Goal: Communication & Community: Answer question/provide support

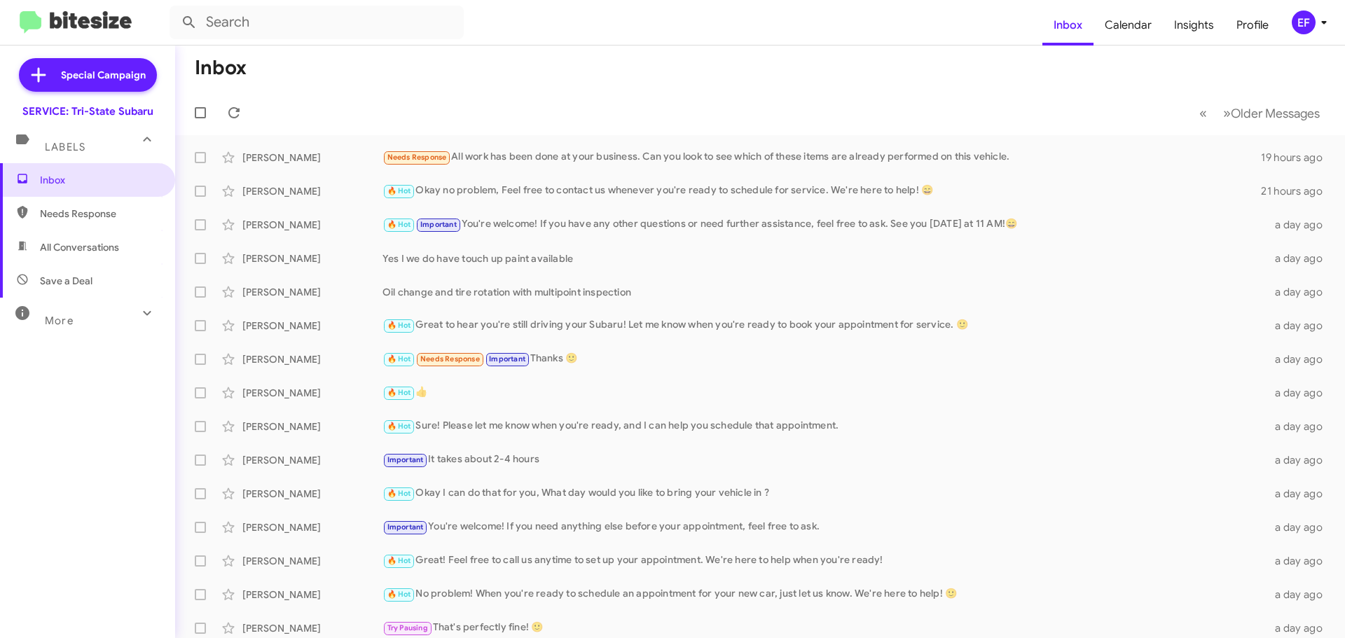
click at [95, 242] on span "All Conversations" at bounding box center [79, 247] width 79 height 14
type input "in:all-conversations"
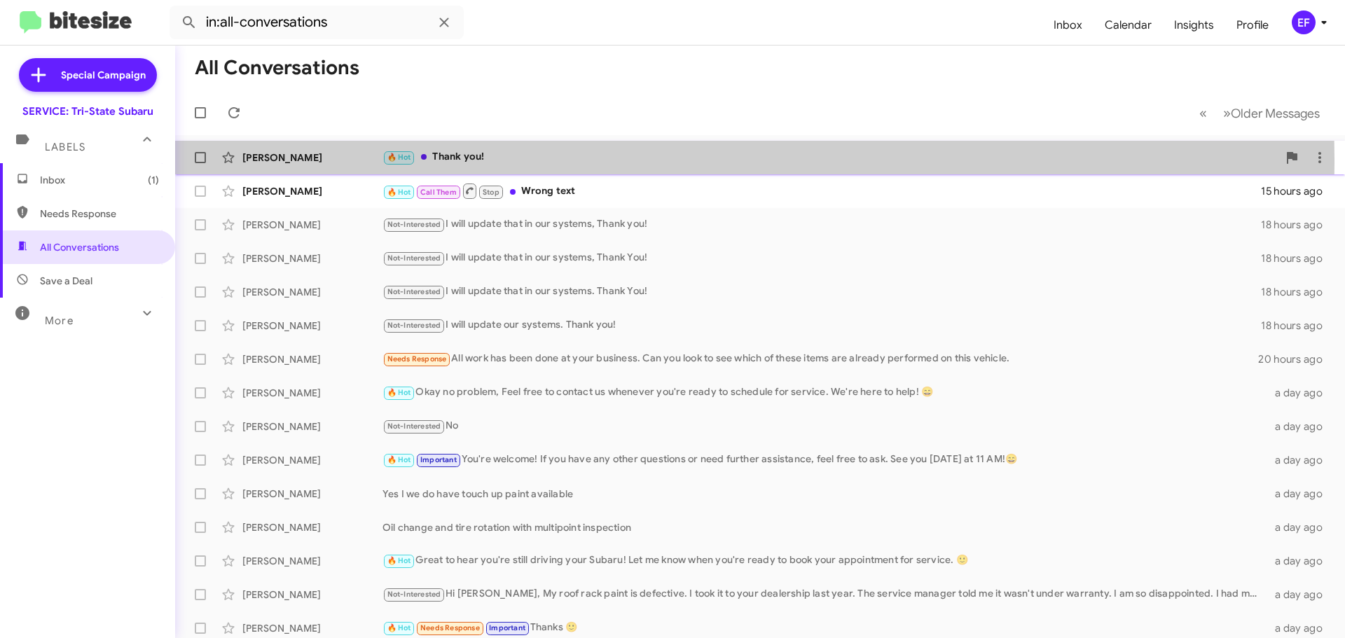
click at [278, 159] on div "[PERSON_NAME]" at bounding box center [312, 158] width 140 height 14
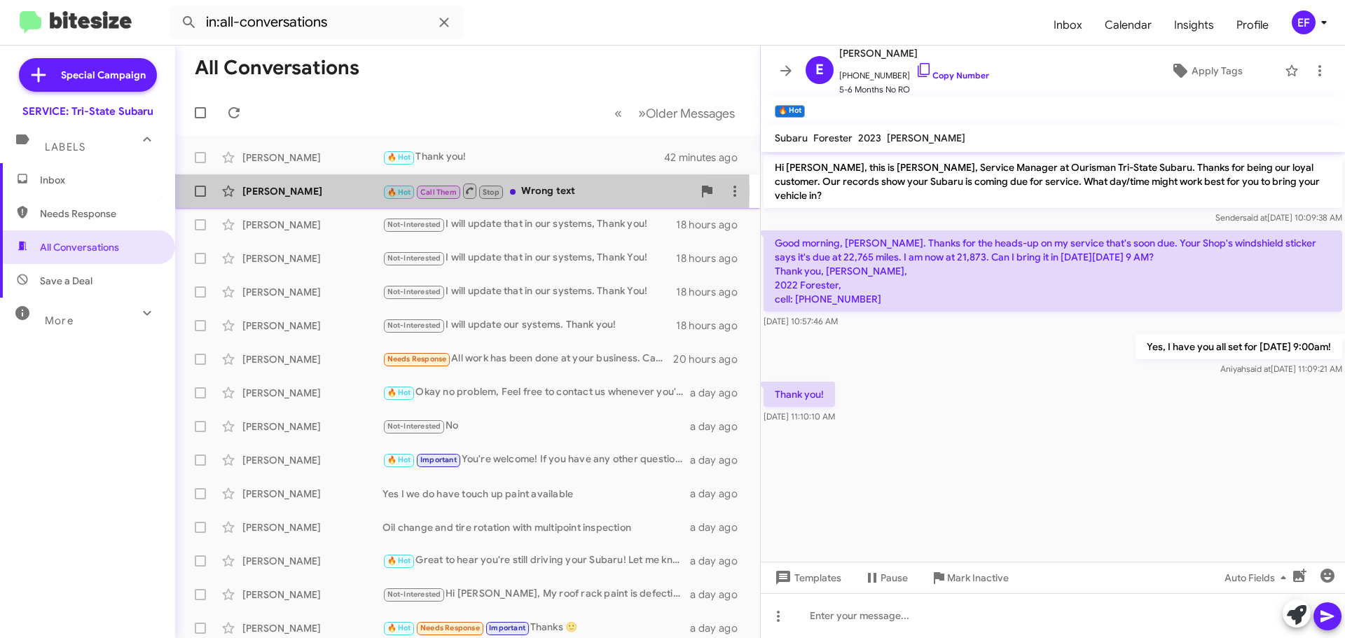
click at [282, 192] on div "[PERSON_NAME]" at bounding box center [312, 191] width 140 height 14
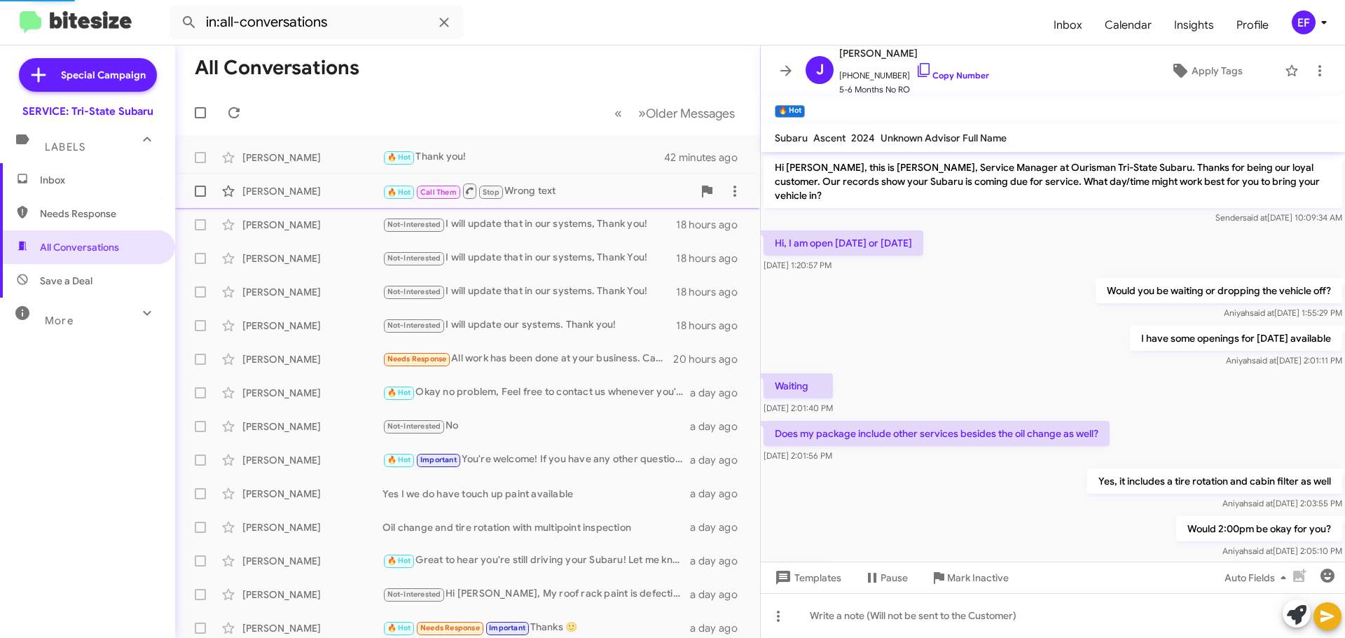
scroll to position [247, 0]
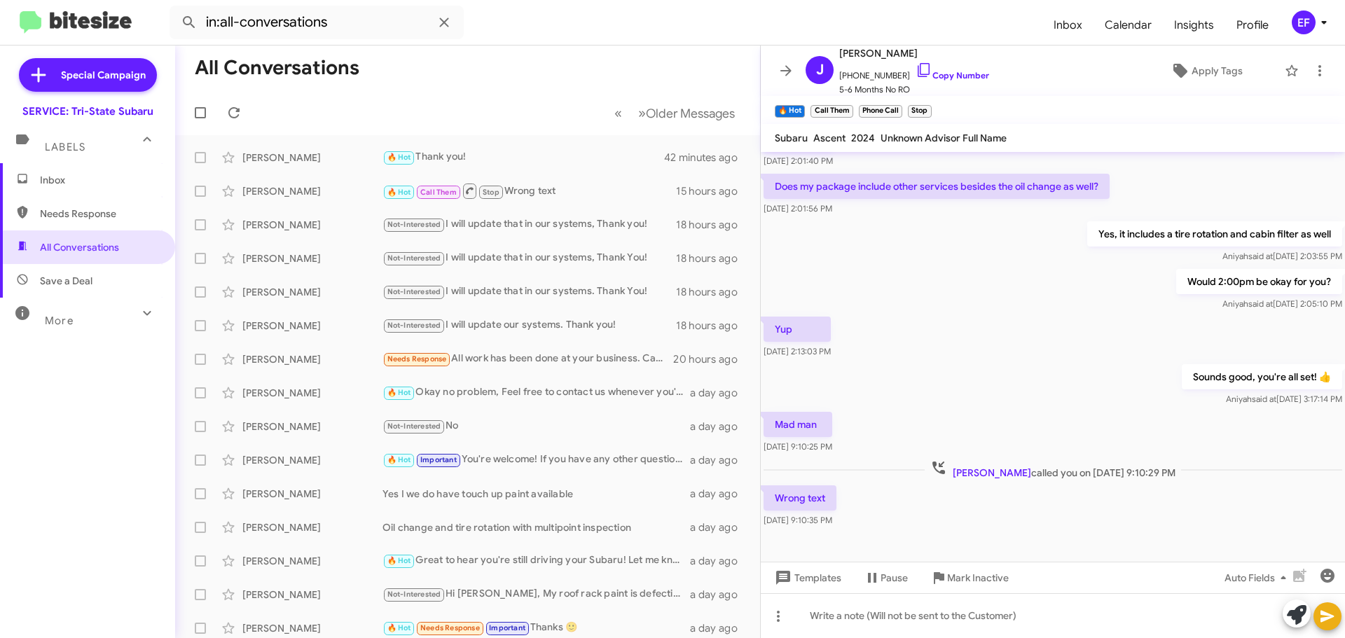
click at [39, 181] on span "Inbox" at bounding box center [87, 180] width 175 height 34
